Goal: Information Seeking & Learning: Learn about a topic

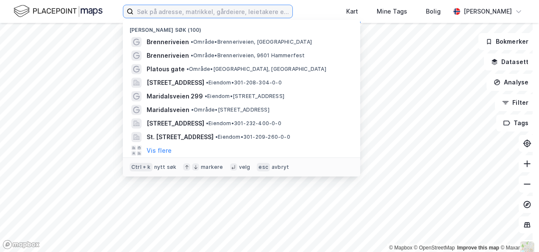
click at [196, 11] on input at bounding box center [213, 11] width 159 height 13
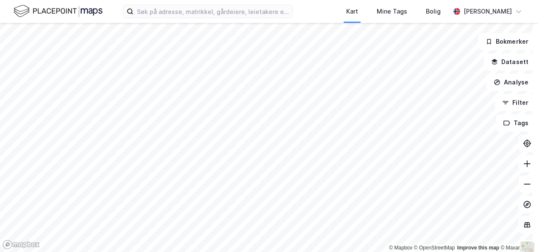
click at [6, 7] on div "Kart Mine Tags Bolig [PERSON_NAME]" at bounding box center [269, 11] width 539 height 23
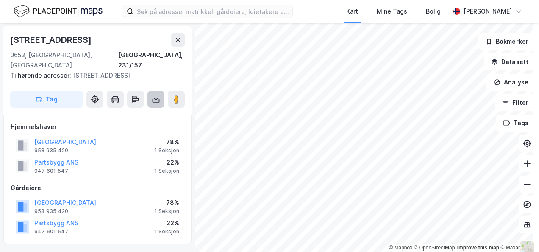
click at [156, 95] on icon at bounding box center [156, 99] width 8 height 8
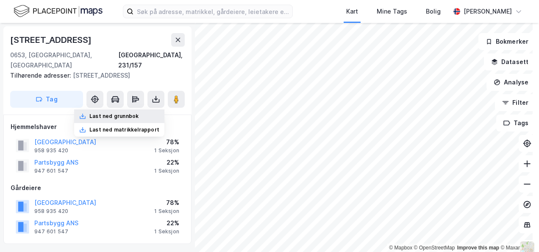
click at [120, 113] on div "Last ned grunnbok" at bounding box center [113, 116] width 49 height 7
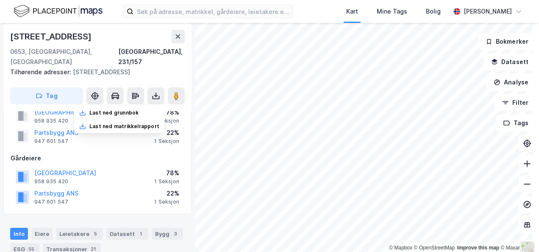
scroll to position [42, 0]
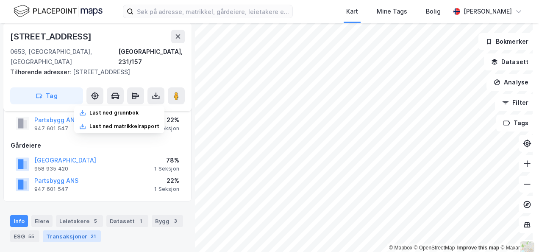
click at [68, 230] on div "Transaksjoner 21" at bounding box center [72, 236] width 58 height 12
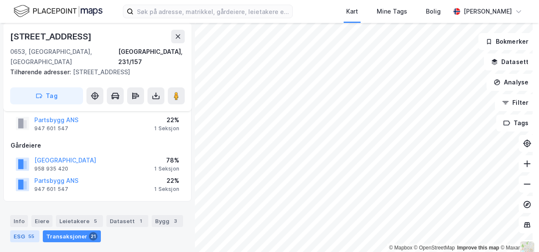
click at [25, 230] on div "ESG 55" at bounding box center [24, 236] width 29 height 12
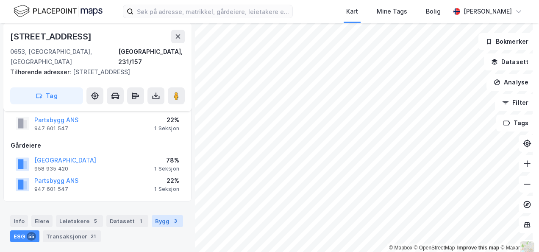
click at [159, 215] on div "Bygg 3" at bounding box center [167, 221] width 31 height 12
click at [157, 215] on div "Bygg 3" at bounding box center [167, 221] width 31 height 12
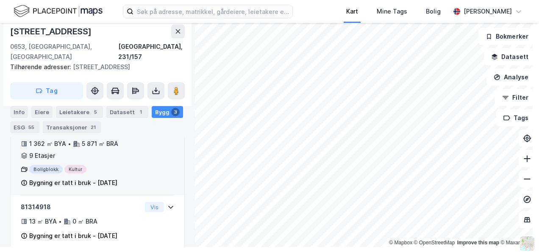
scroll to position [281, 0]
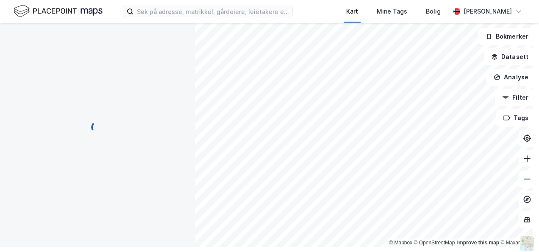
scroll to position [142, 0]
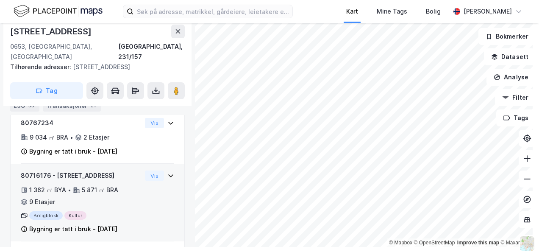
scroll to position [281, 0]
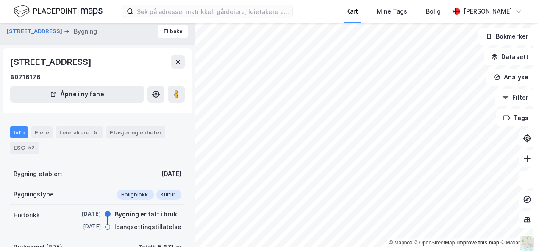
scroll to position [142, 0]
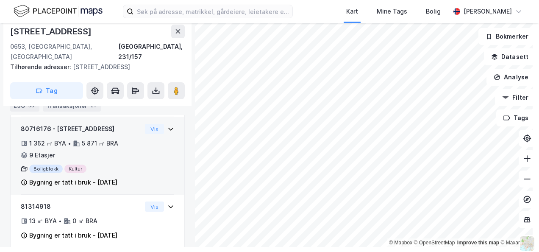
scroll to position [281, 0]
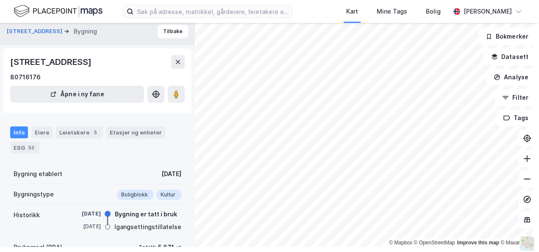
scroll to position [142, 0]
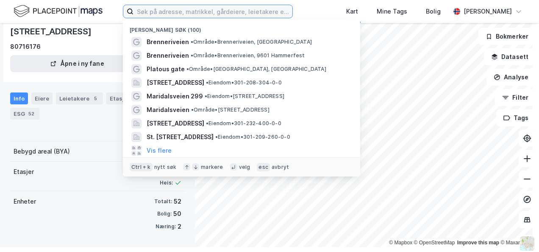
click at [190, 10] on input at bounding box center [213, 11] width 159 height 13
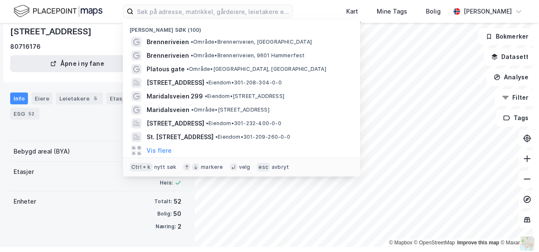
click at [87, 129] on div "Bruksareal (BRA) Totalt: 5 871 ㎡ Bolig: 3 847 ㎡ Annet: 2 024 ㎡" at bounding box center [97, 118] width 175 height 46
